Goal: Transaction & Acquisition: Purchase product/service

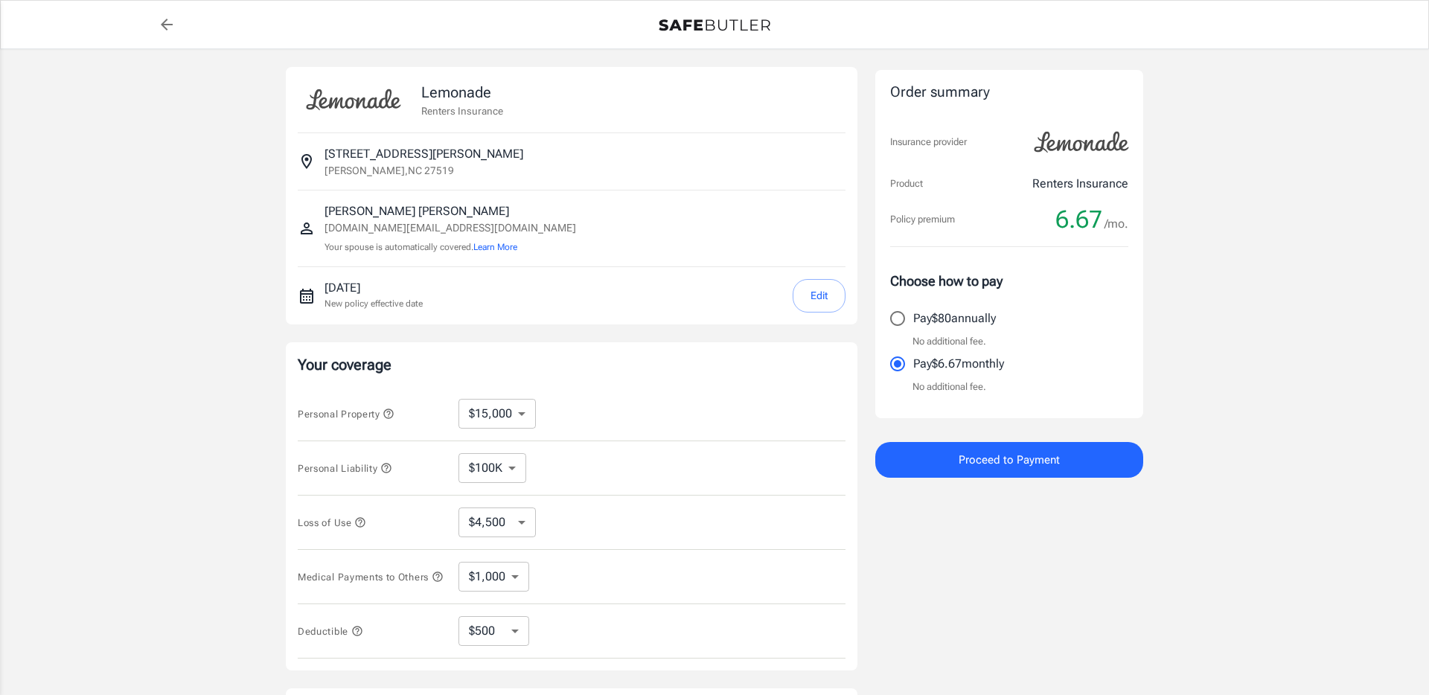
select select "15000"
select select "500"
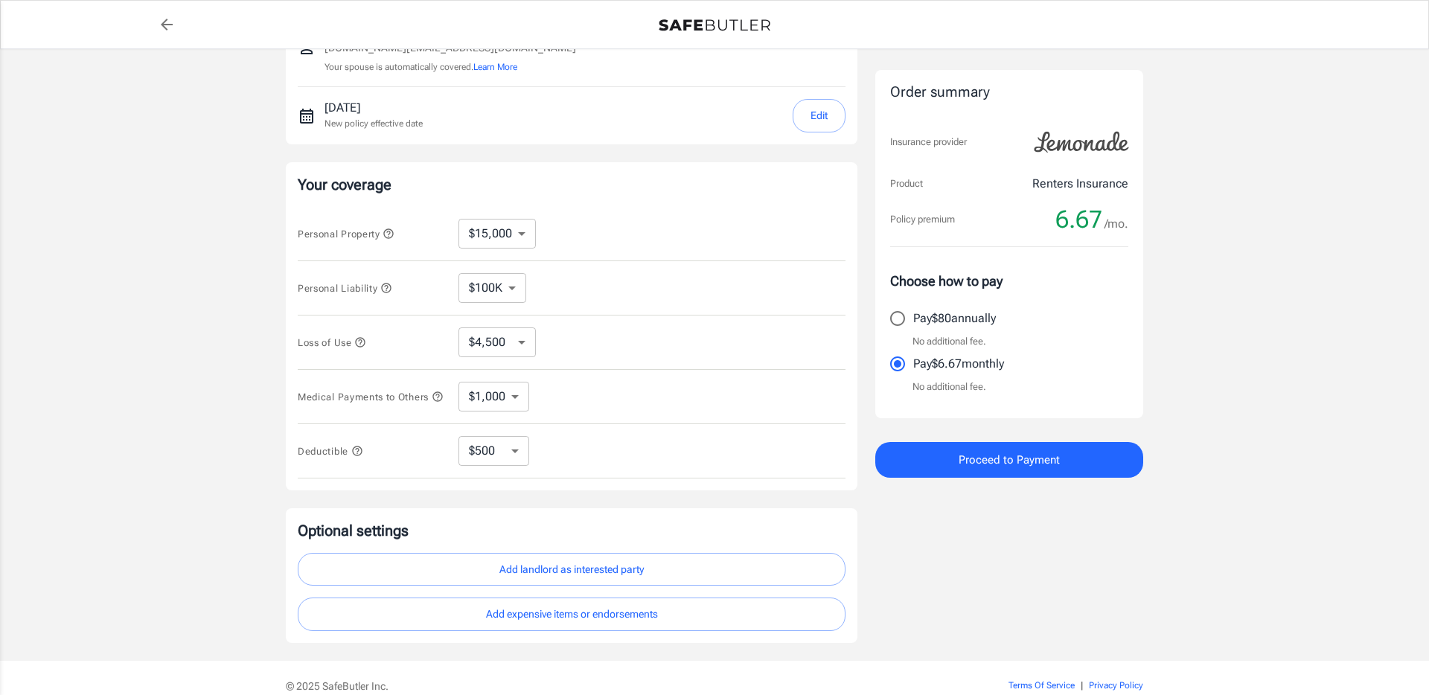
click at [507, 293] on select "$100K $300K $500K" at bounding box center [493, 288] width 68 height 30
select select "300000"
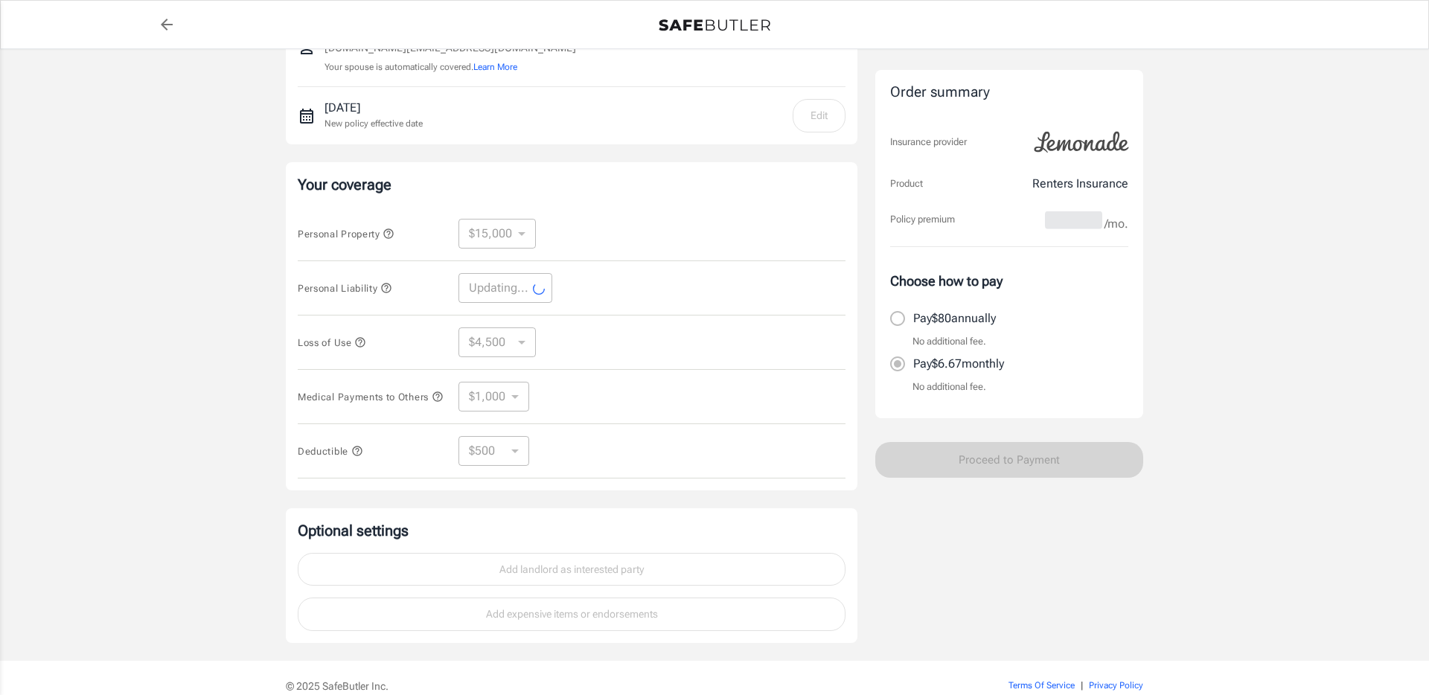
select select "300000"
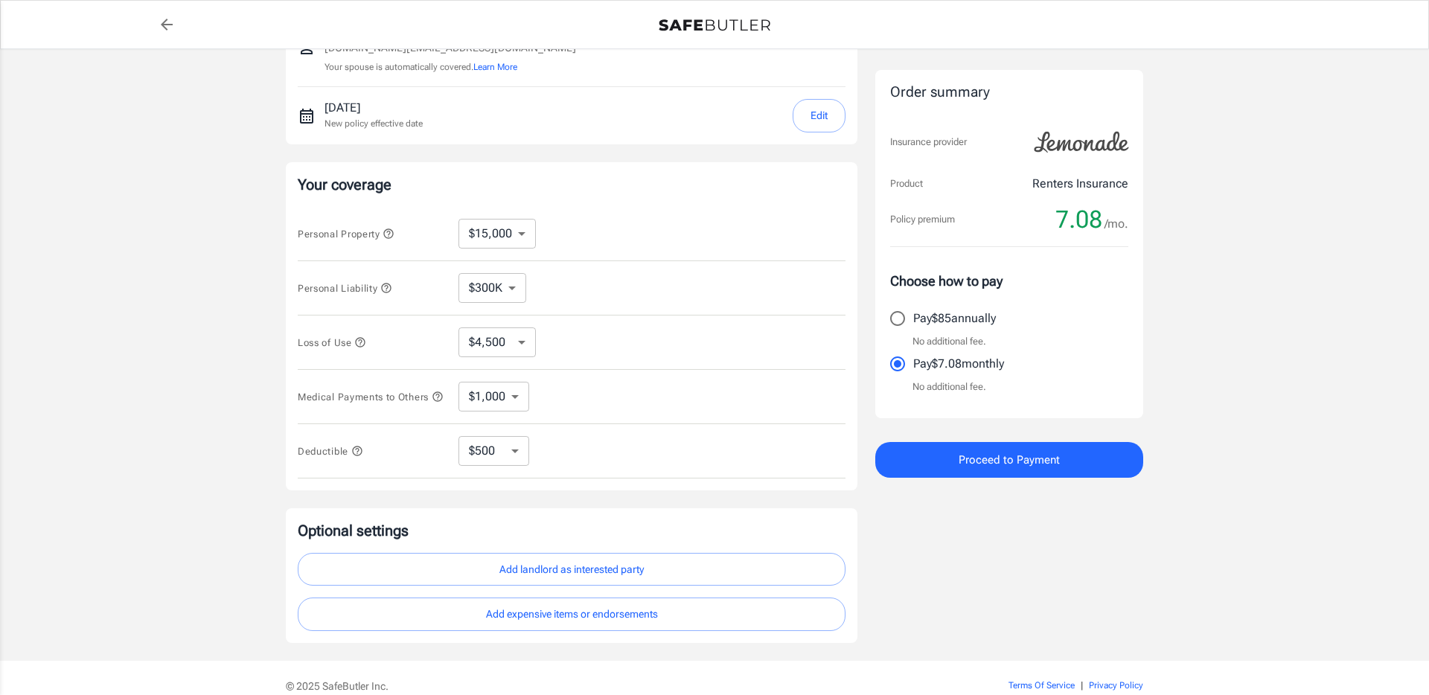
click at [479, 346] on select "$4,500 $7,500 $13,500 $22,500 $34,500 $55,500 $85,500 $130K $200K" at bounding box center [497, 343] width 77 height 30
select select "7500"
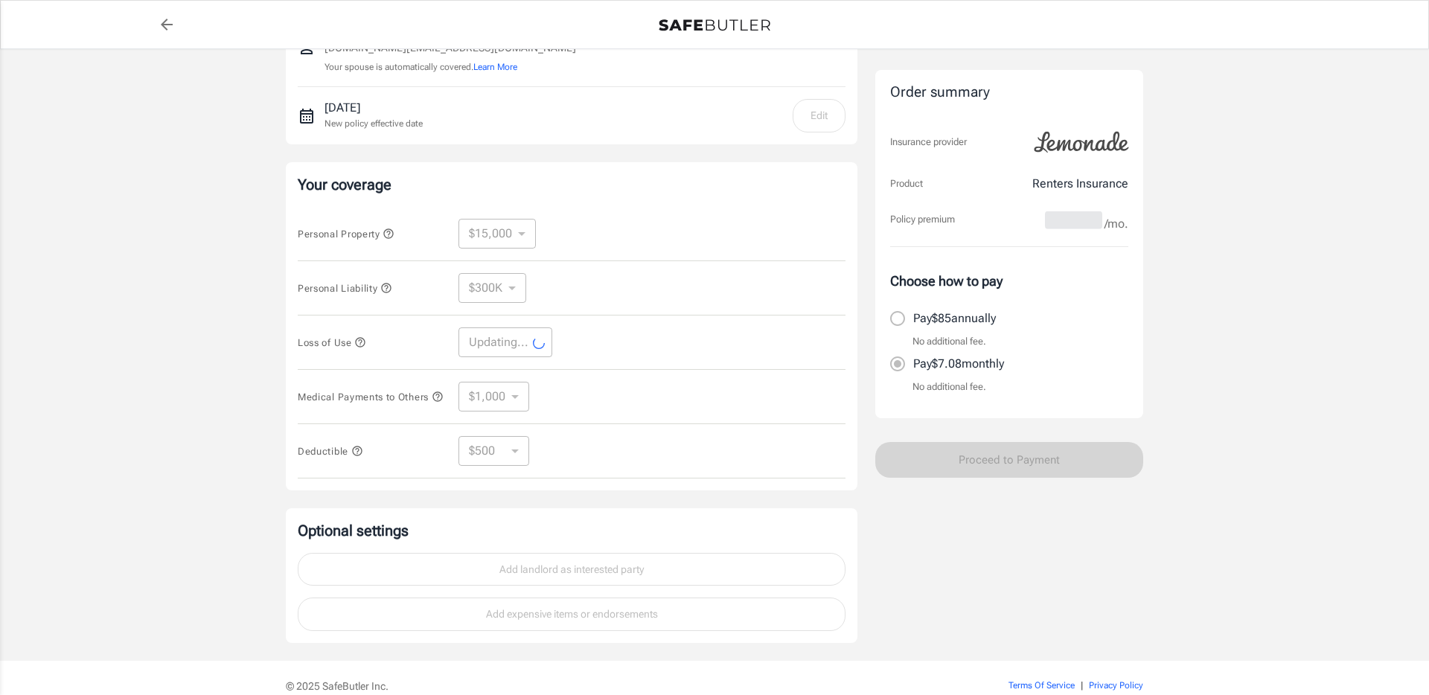
select select "7500"
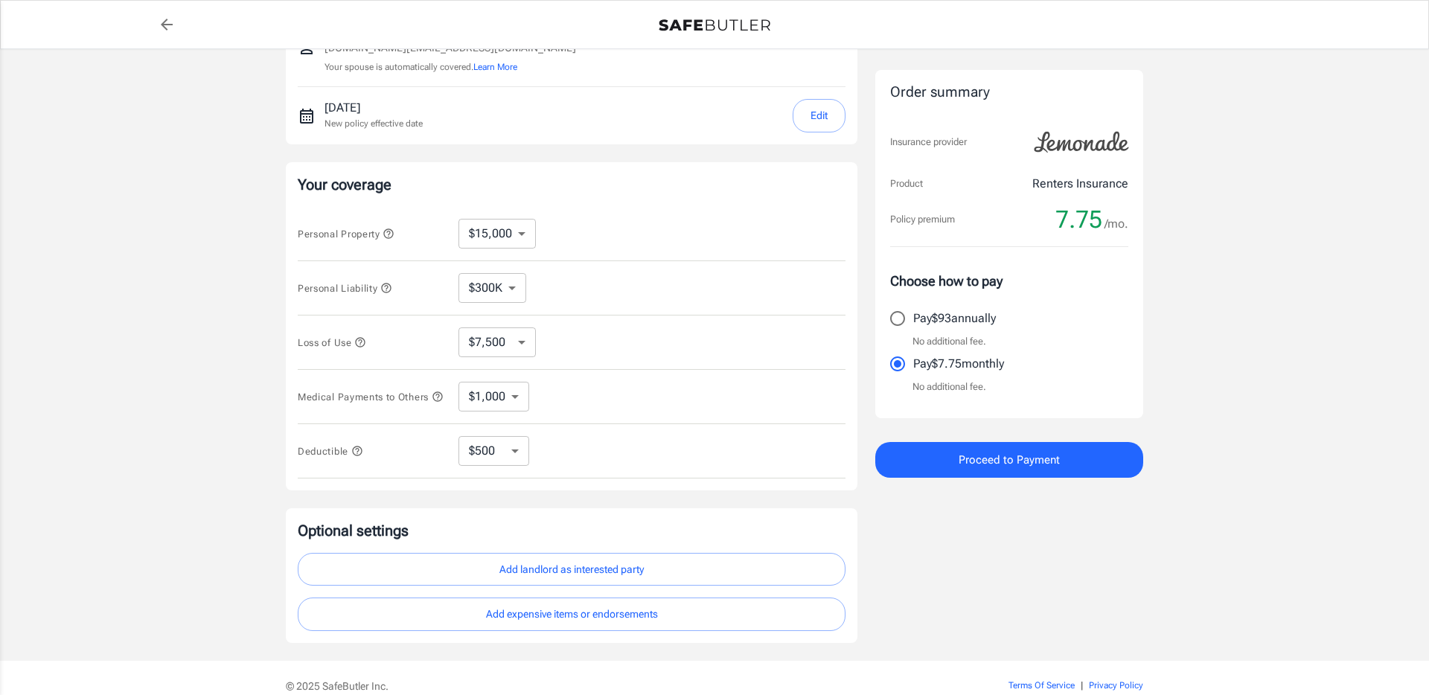
click at [362, 345] on icon "button" at bounding box center [360, 342] width 12 height 12
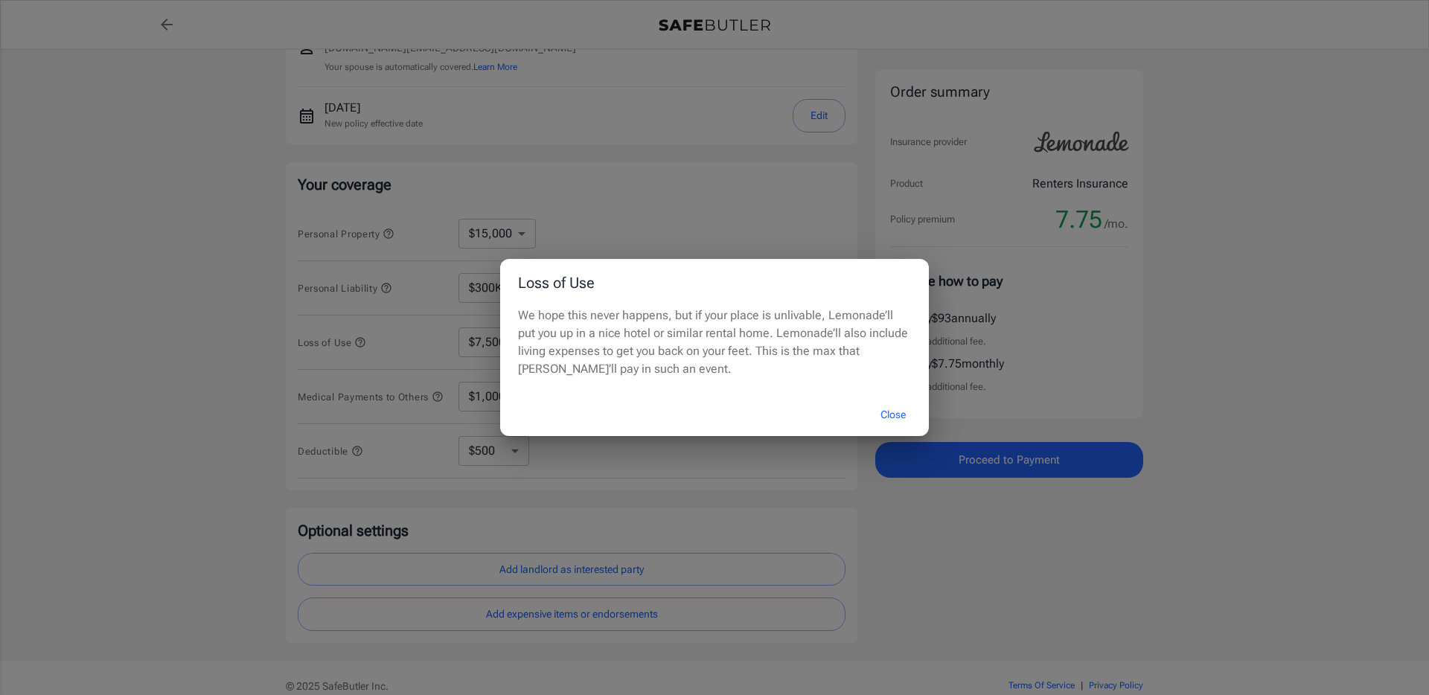
click at [254, 335] on div "Loss of Use We hope this never happens, but if your place is unlivable, Lemonad…" at bounding box center [714, 347] width 1429 height 695
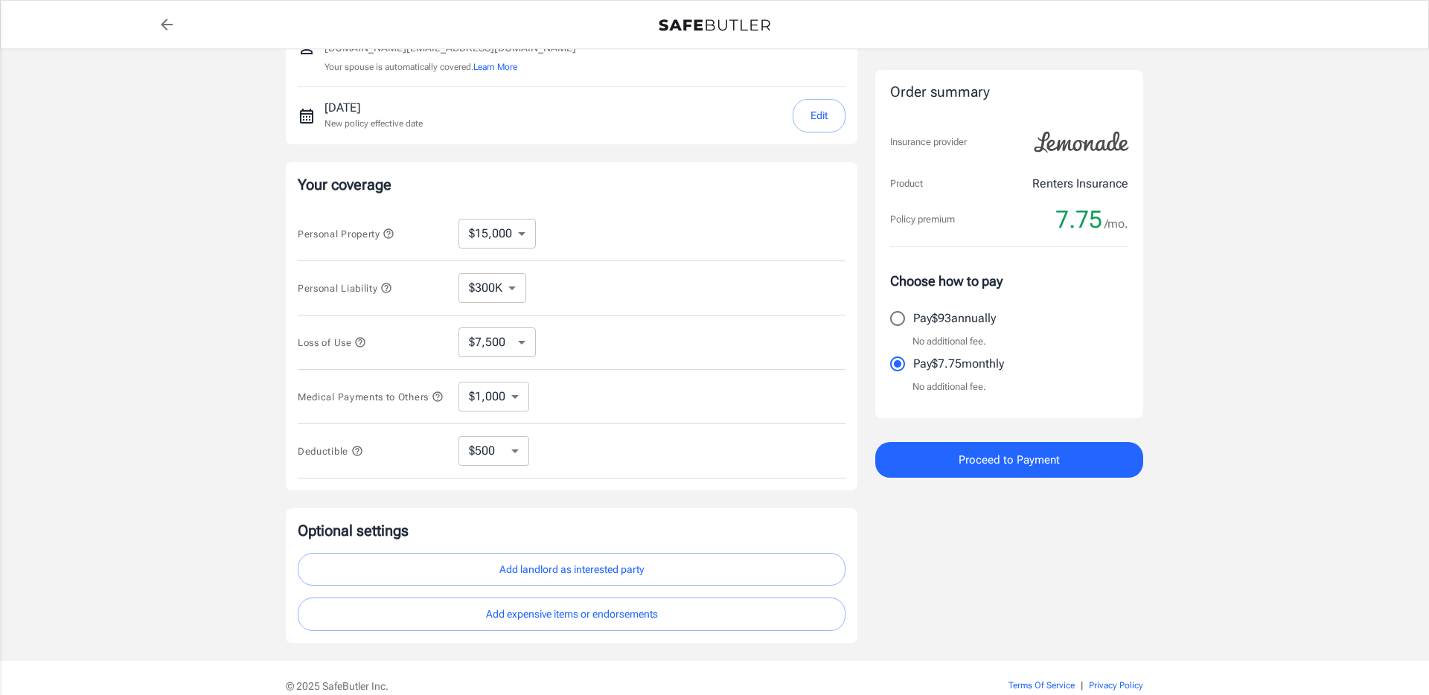
click at [493, 397] on select "$1,000 $3,000 $5,000" at bounding box center [494, 397] width 71 height 30
select select "3000"
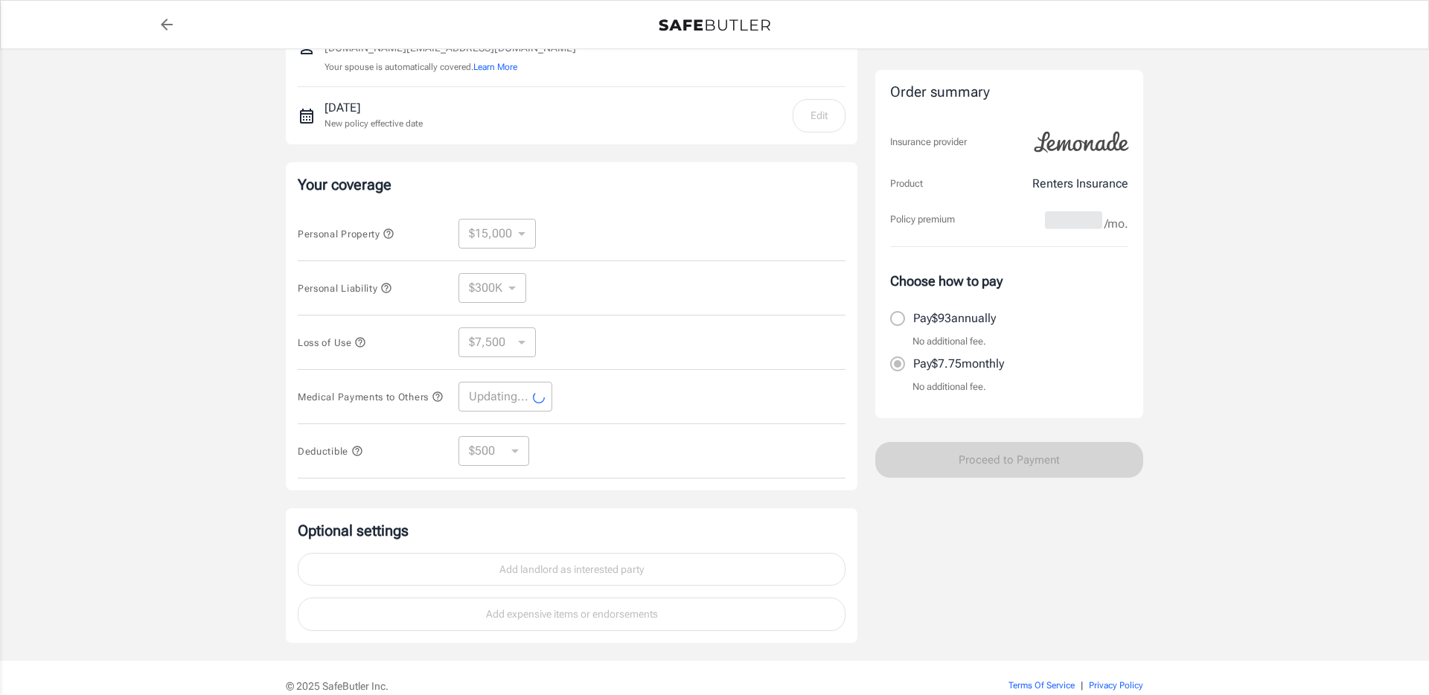
select select "3000"
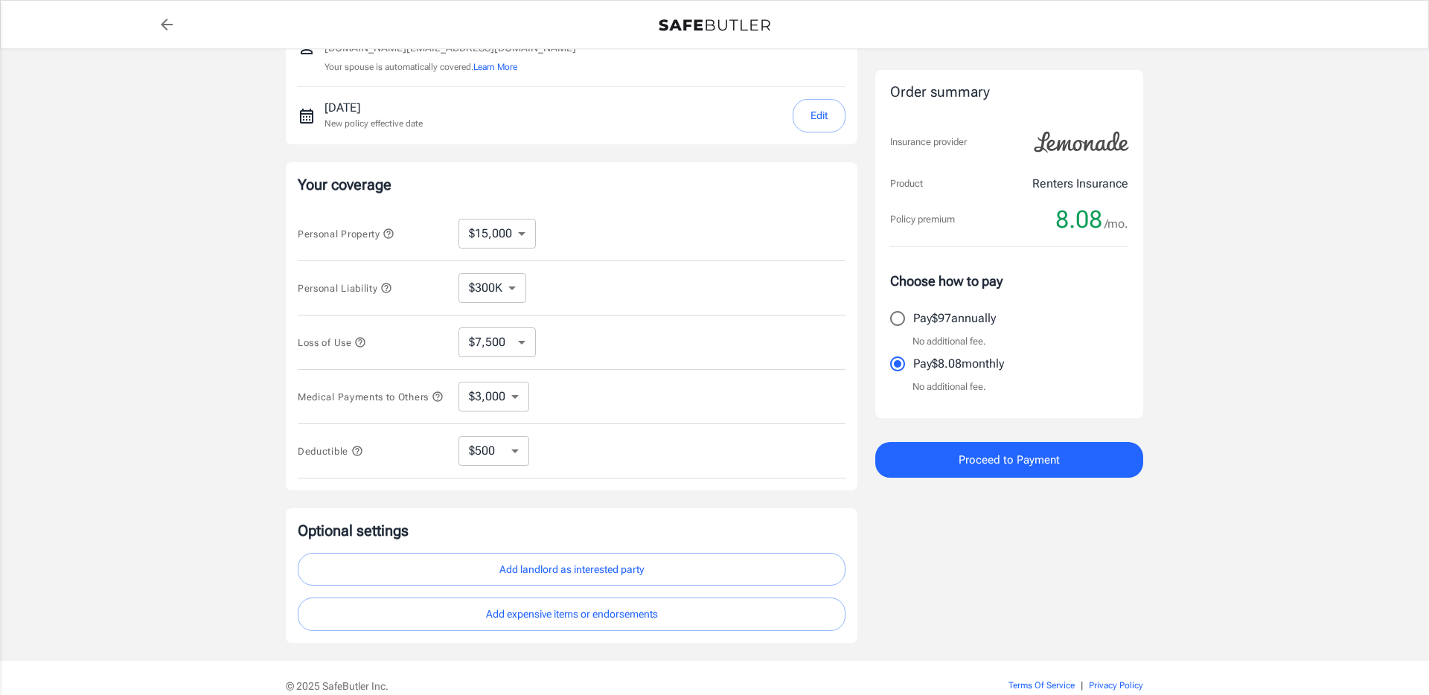
click at [491, 461] on select "$250 $500 $1,000 $2,500" at bounding box center [494, 451] width 71 height 30
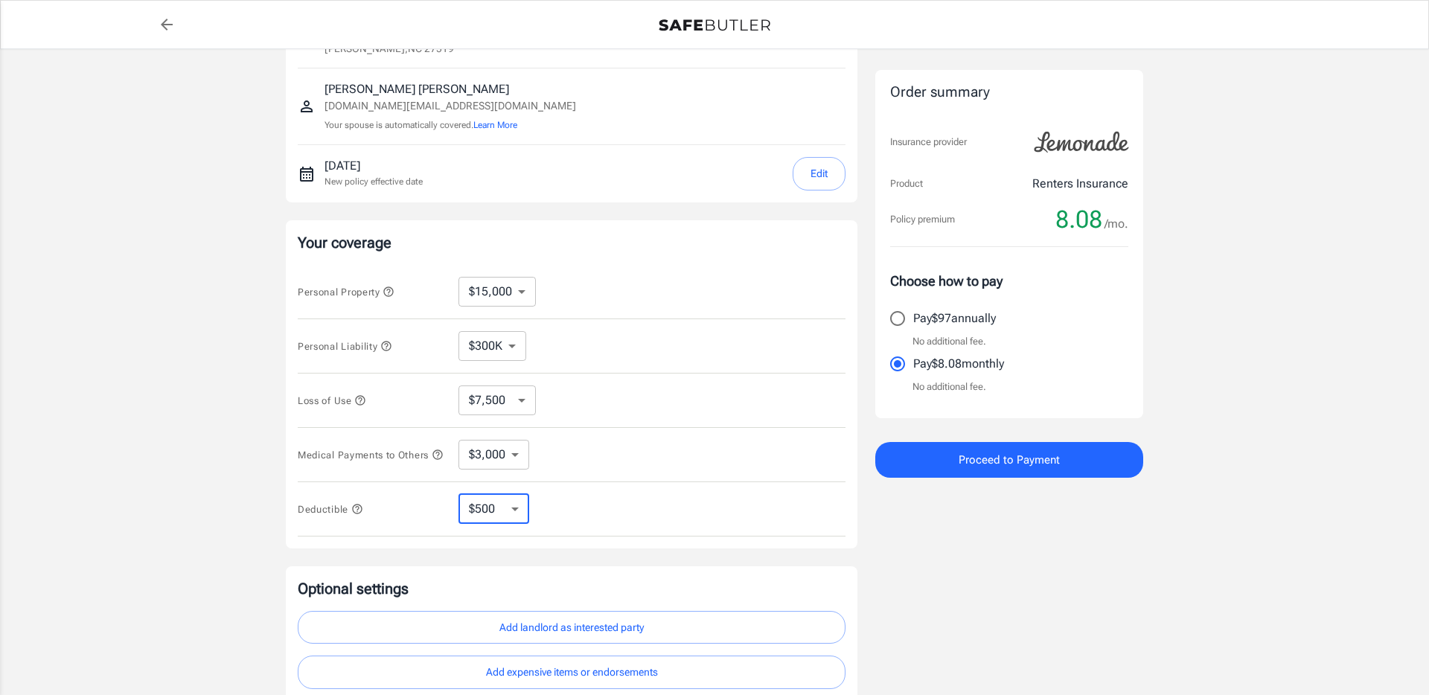
scroll to position [0, 0]
